Goal: Task Accomplishment & Management: Manage account settings

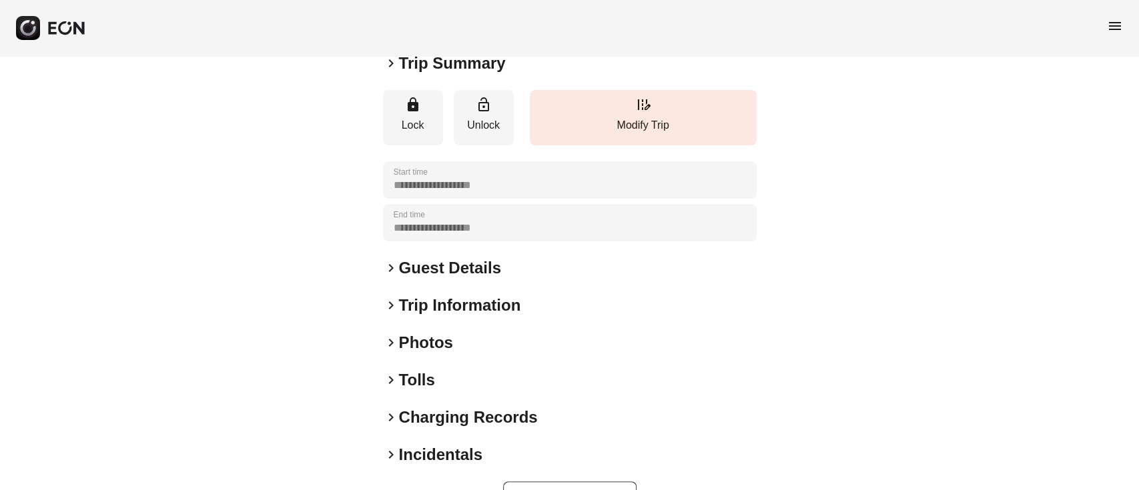
scroll to position [175, 0]
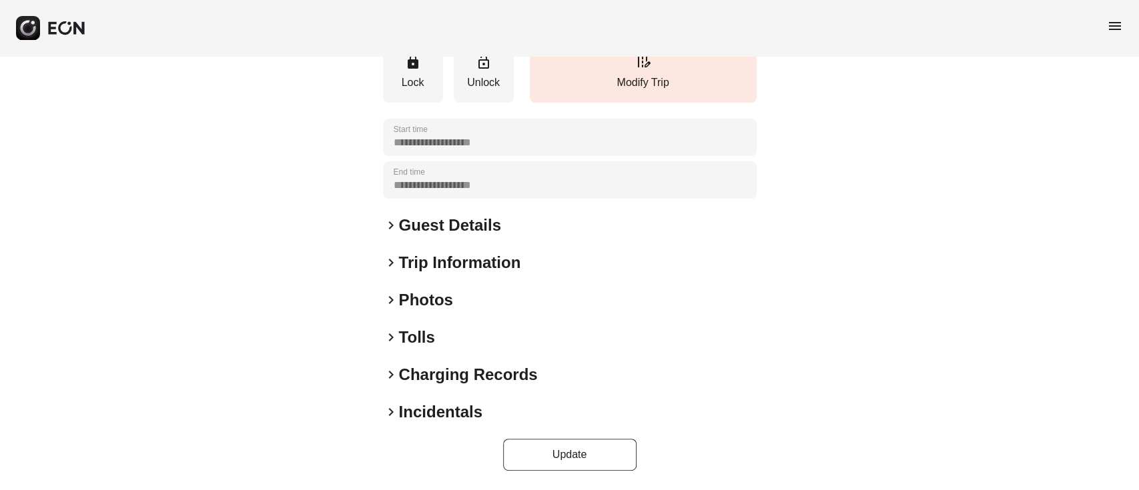
click at [390, 292] on span "keyboard_arrow_right" at bounding box center [391, 300] width 16 height 16
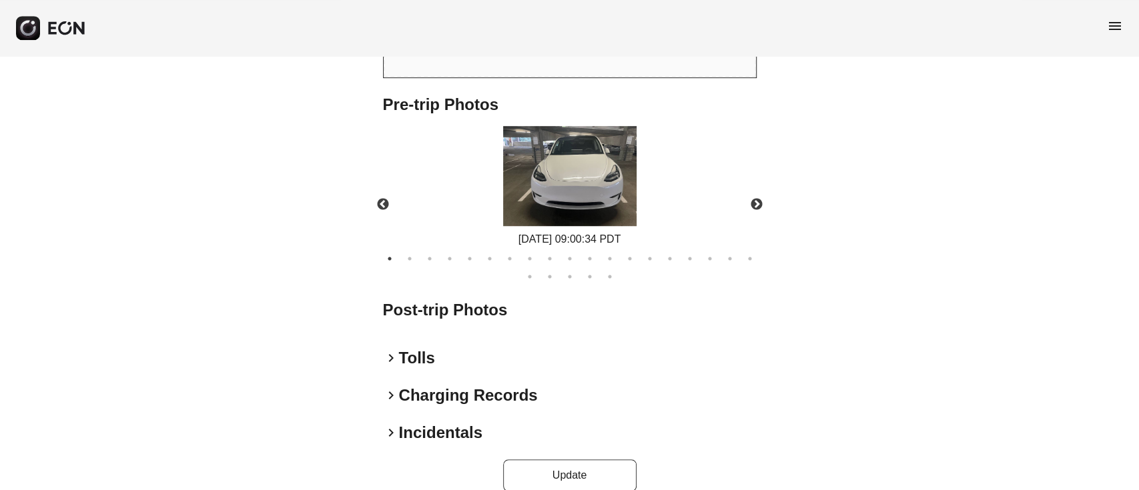
scroll to position [576, 0]
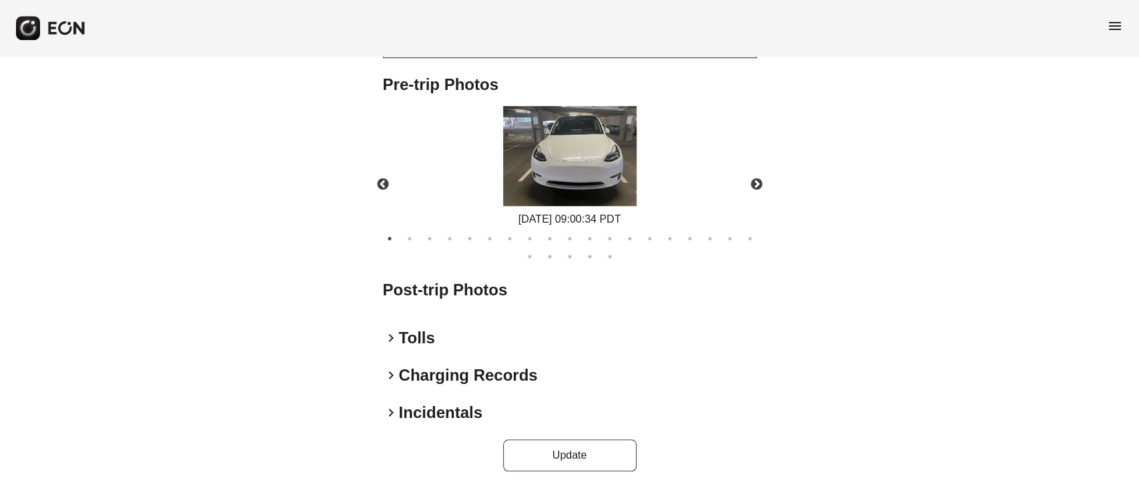
click at [396, 286] on h2 "Post-trip Photos" at bounding box center [570, 290] width 374 height 21
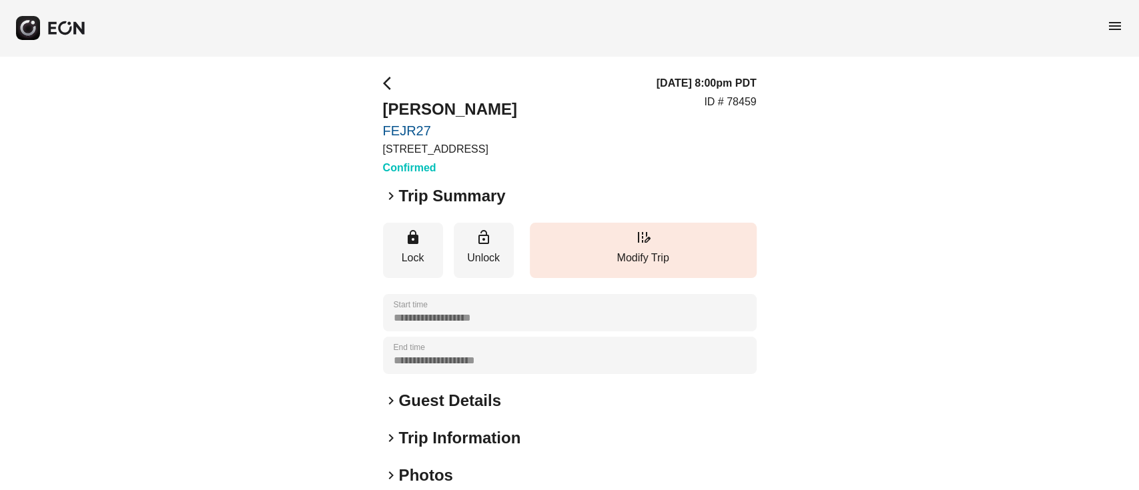
click at [374, 124] on div "**********" at bounding box center [569, 361] width 1139 height 610
copy link "FEJR27"
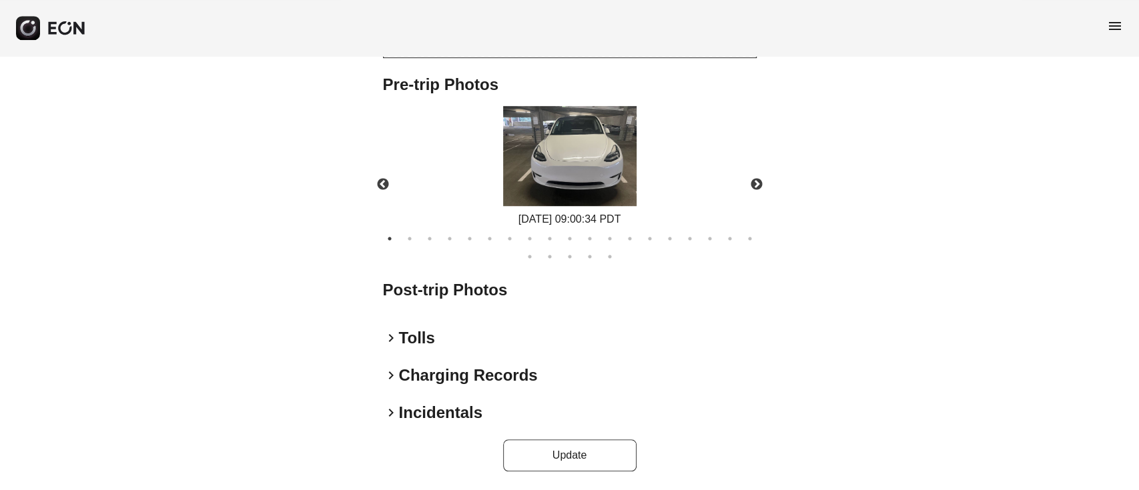
scroll to position [576, 0]
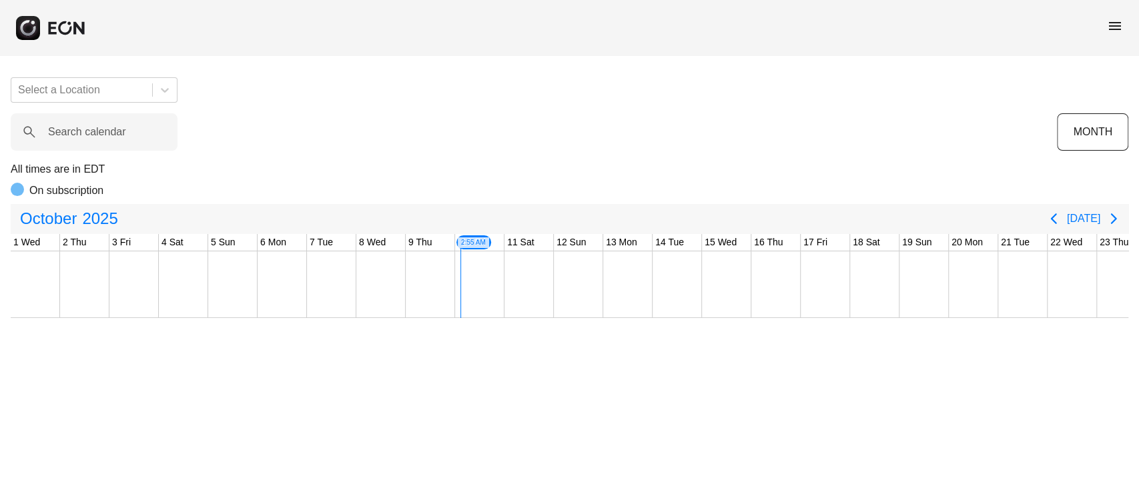
scroll to position [0, 412]
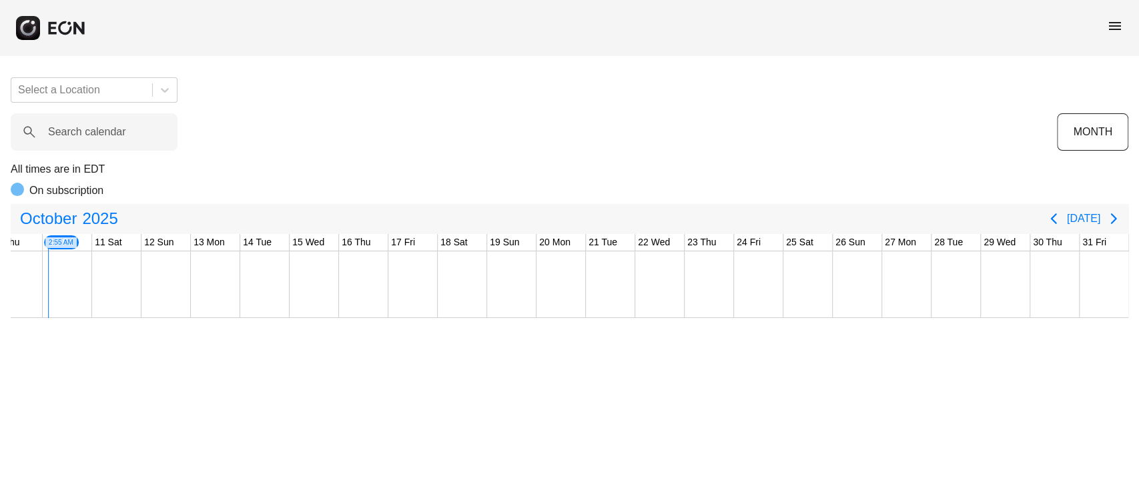
click at [1125, 25] on div "menu" at bounding box center [569, 28] width 1139 height 56
click at [1119, 23] on span "menu" at bounding box center [1115, 26] width 16 height 16
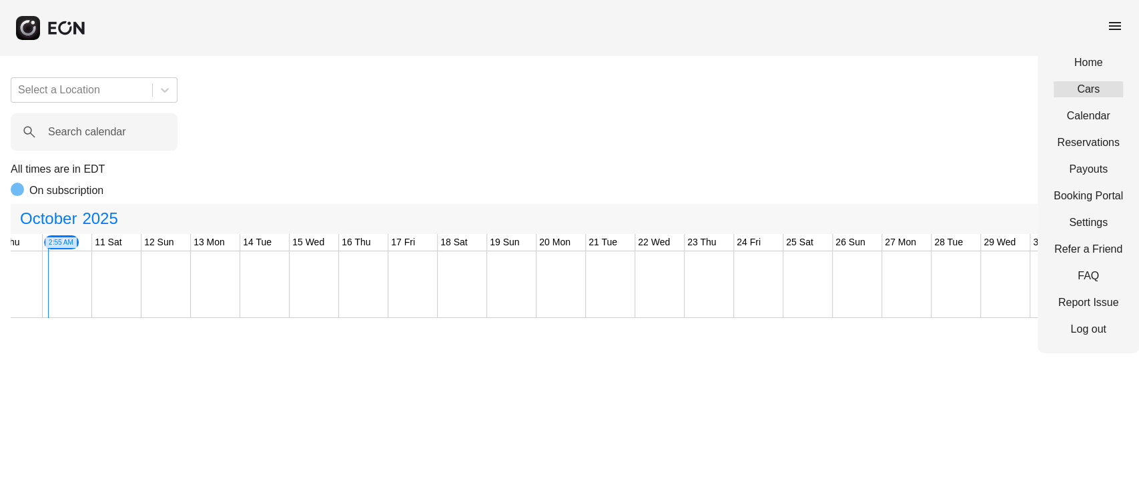
click at [1078, 91] on link "Cars" at bounding box center [1087, 89] width 69 height 16
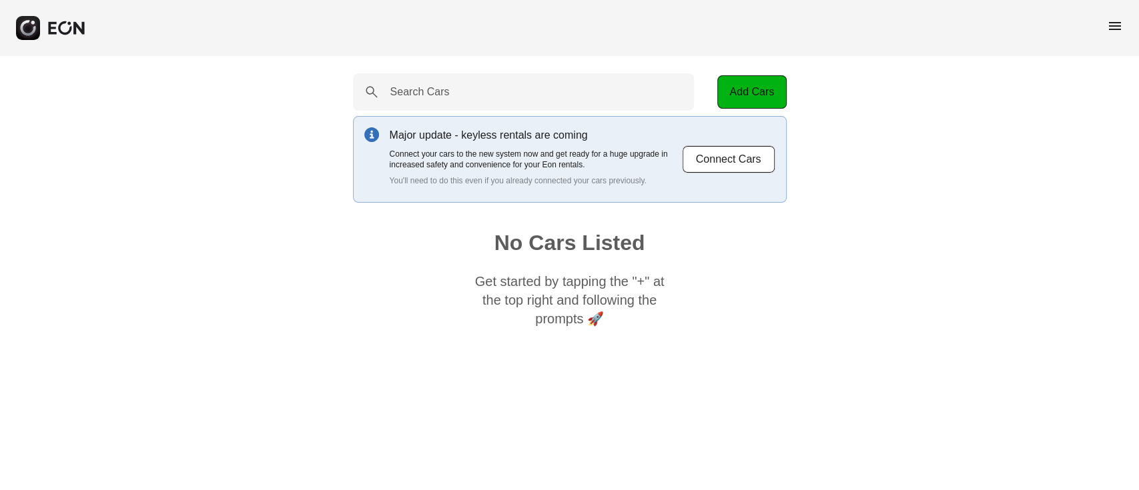
click at [1115, 26] on span "menu" at bounding box center [1115, 26] width 16 height 16
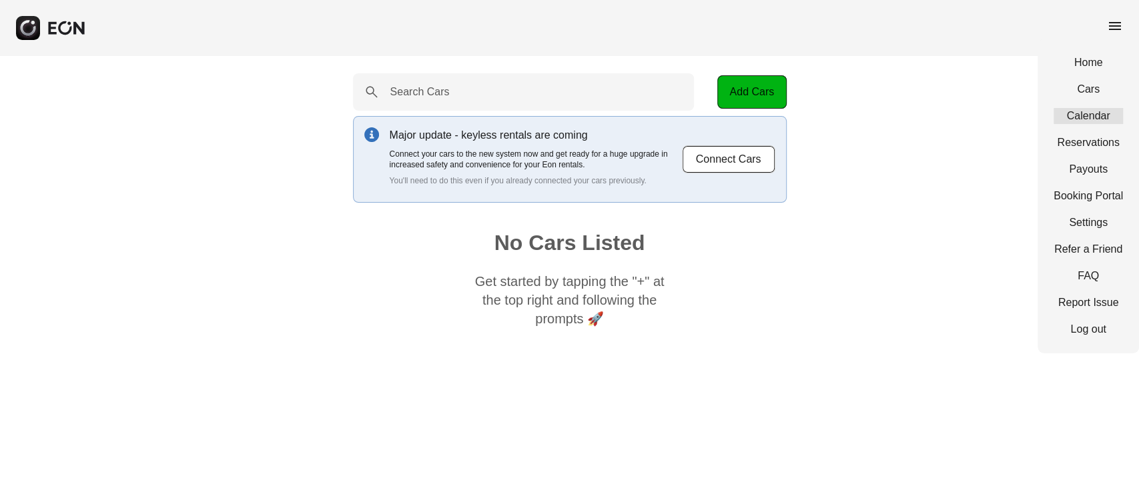
click at [1089, 121] on link "Calendar" at bounding box center [1087, 116] width 69 height 16
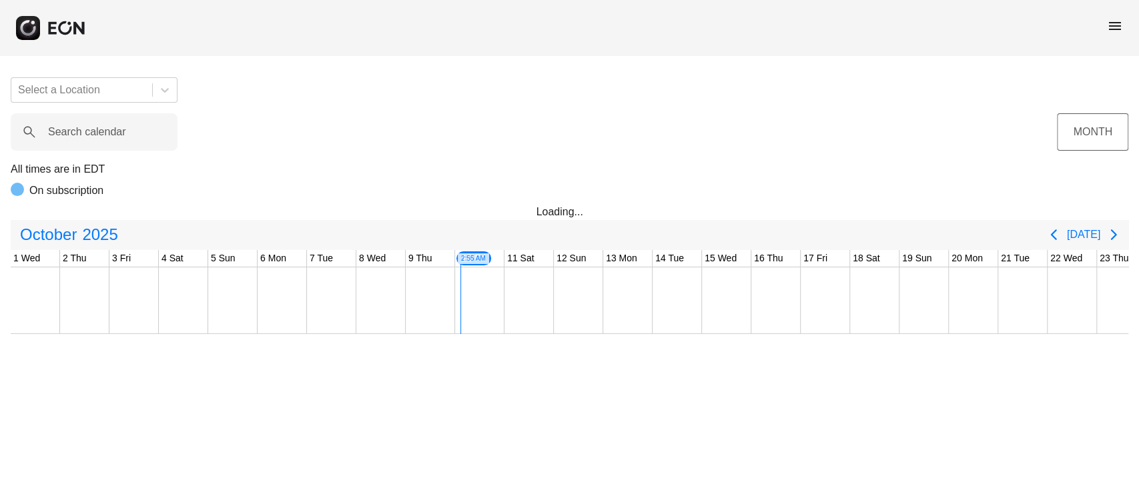
scroll to position [0, 412]
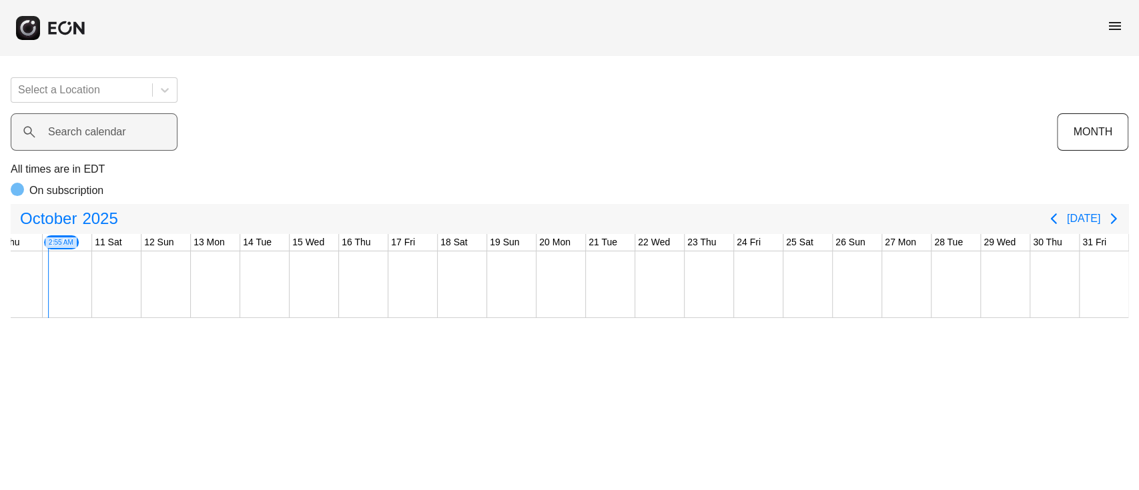
click at [105, 129] on label "Search calendar" at bounding box center [87, 132] width 78 height 16
click at [105, 129] on calendar "Search calendar" at bounding box center [94, 131] width 167 height 37
type calendar "*"
click at [1116, 23] on span "menu" at bounding box center [1115, 26] width 16 height 16
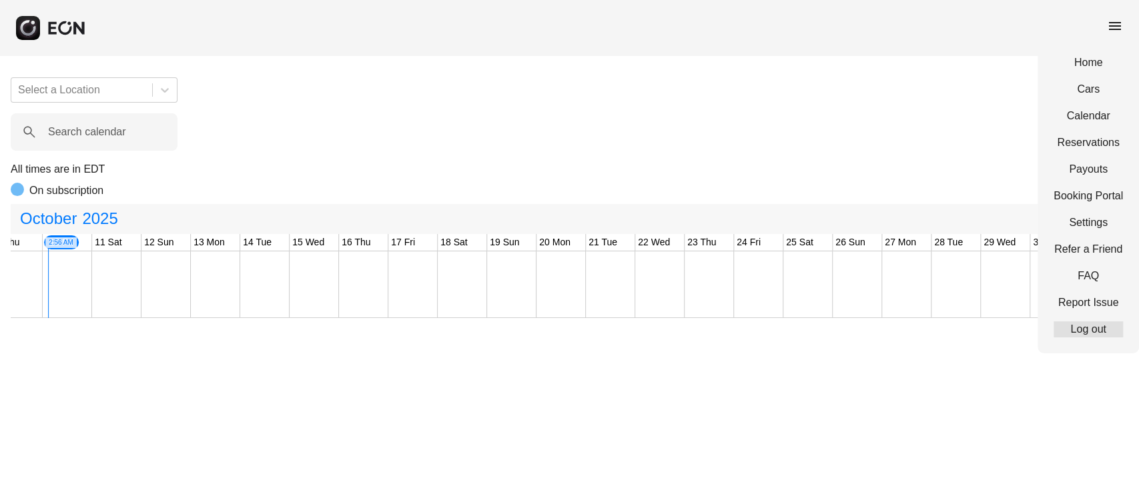
click at [1074, 334] on link "Log out" at bounding box center [1087, 330] width 69 height 16
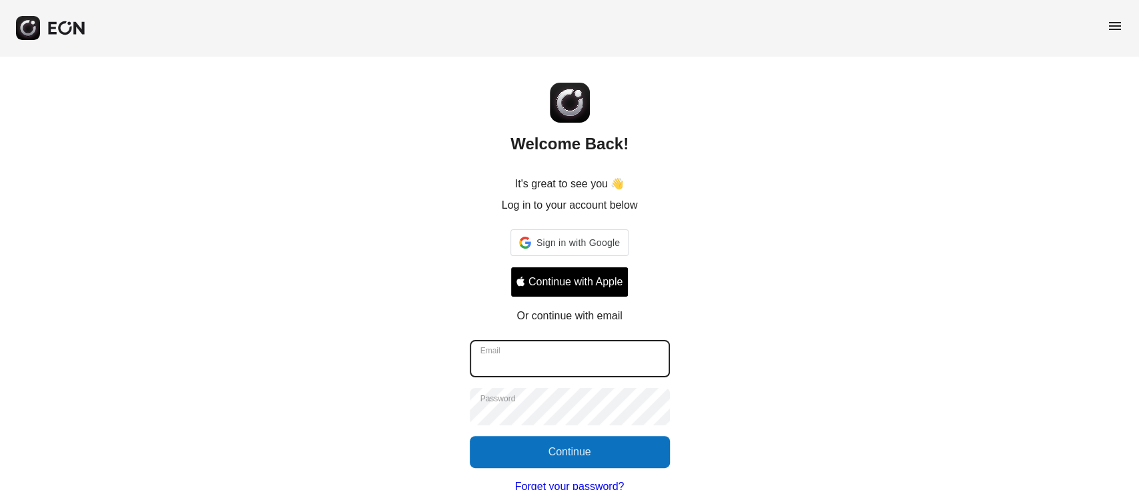
type input "**********"
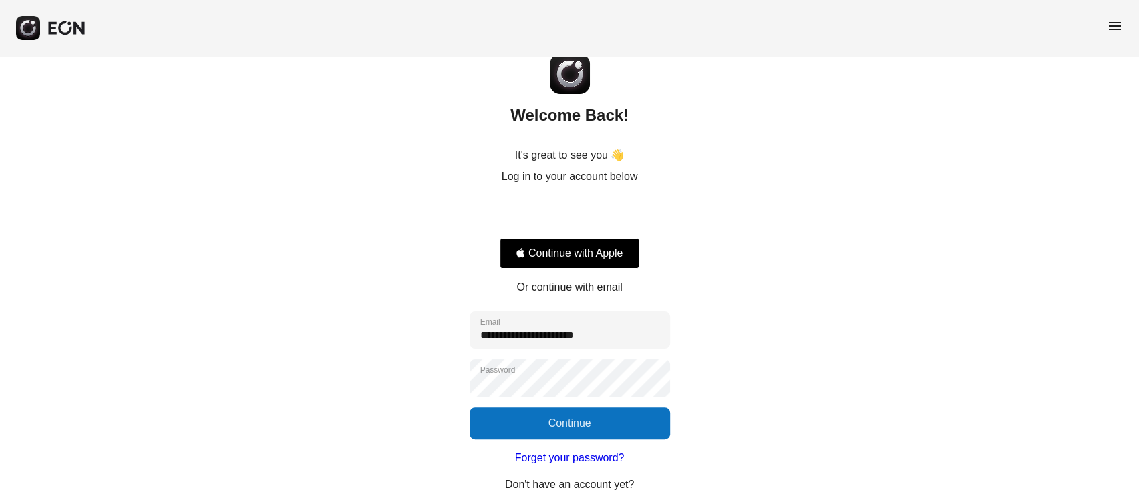
scroll to position [53, 0]
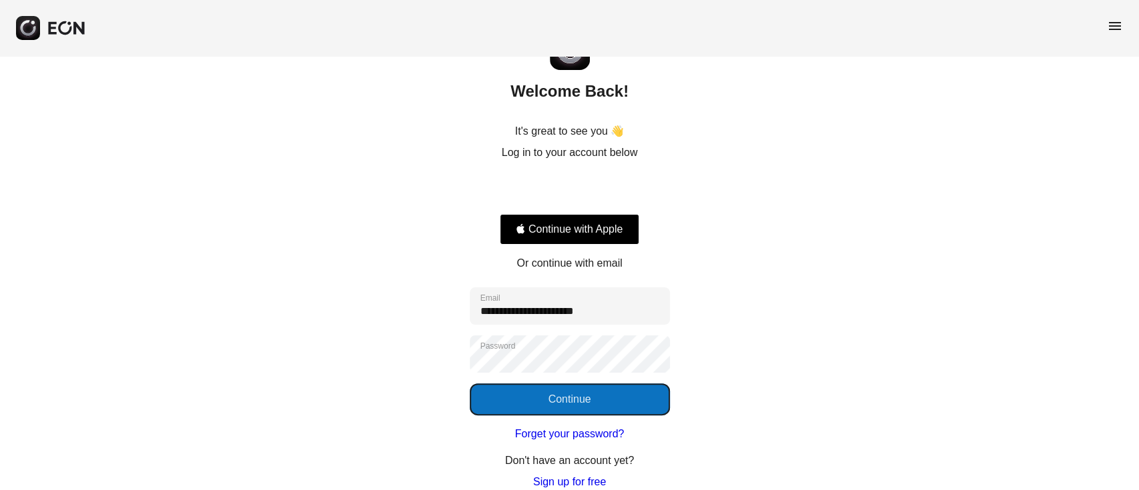
click at [555, 399] on button "Continue" at bounding box center [570, 400] width 200 height 32
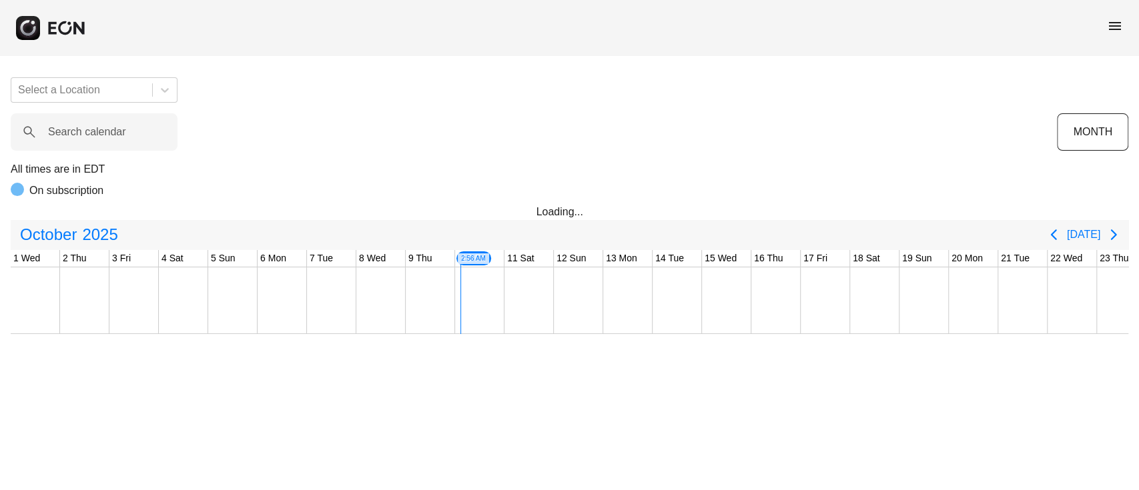
scroll to position [0, 412]
